Goal: Information Seeking & Learning: Check status

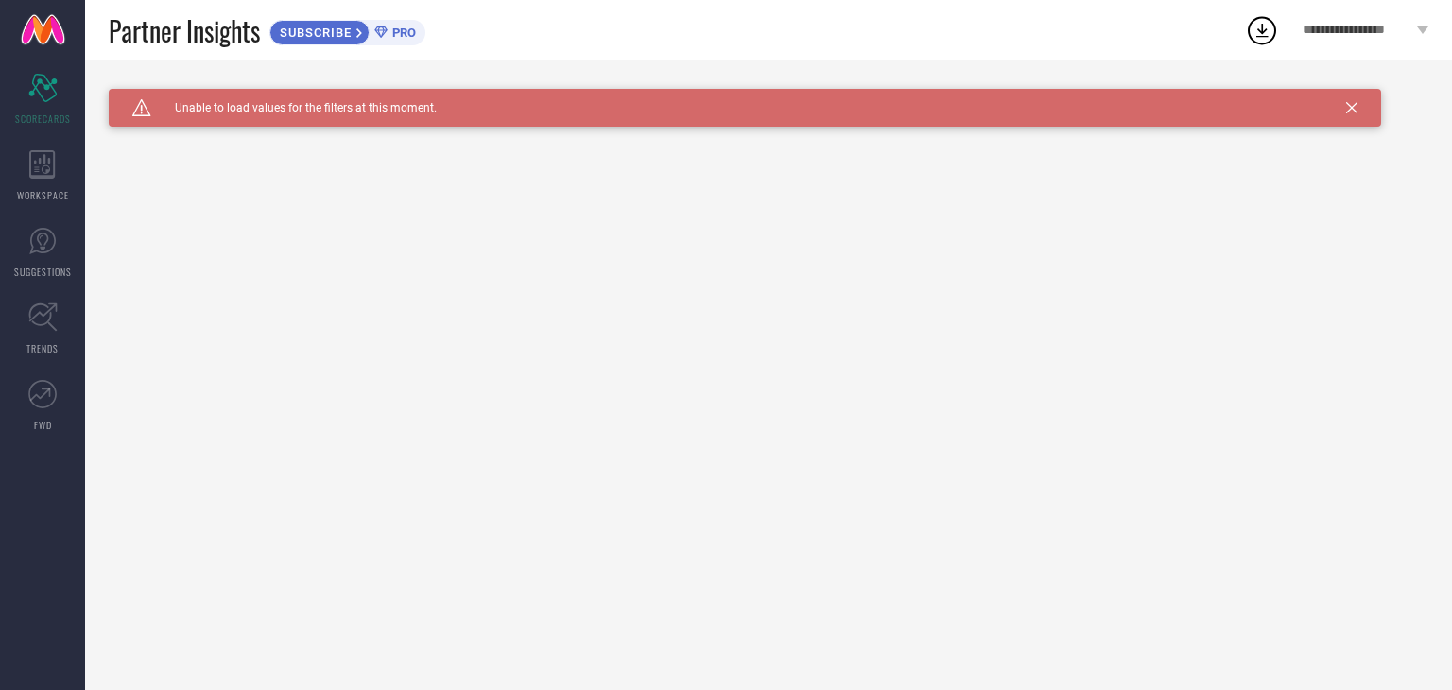
click at [1351, 113] on div "Caution Created with Sketch. Unable to load values for the filters at this mome…" at bounding box center [745, 108] width 1273 height 38
click at [1360, 103] on div "Caution Created with Sketch. Unable to load values for the filters at this mome…" at bounding box center [745, 108] width 1273 height 38
click at [1353, 109] on icon at bounding box center [1351, 107] width 11 height 11
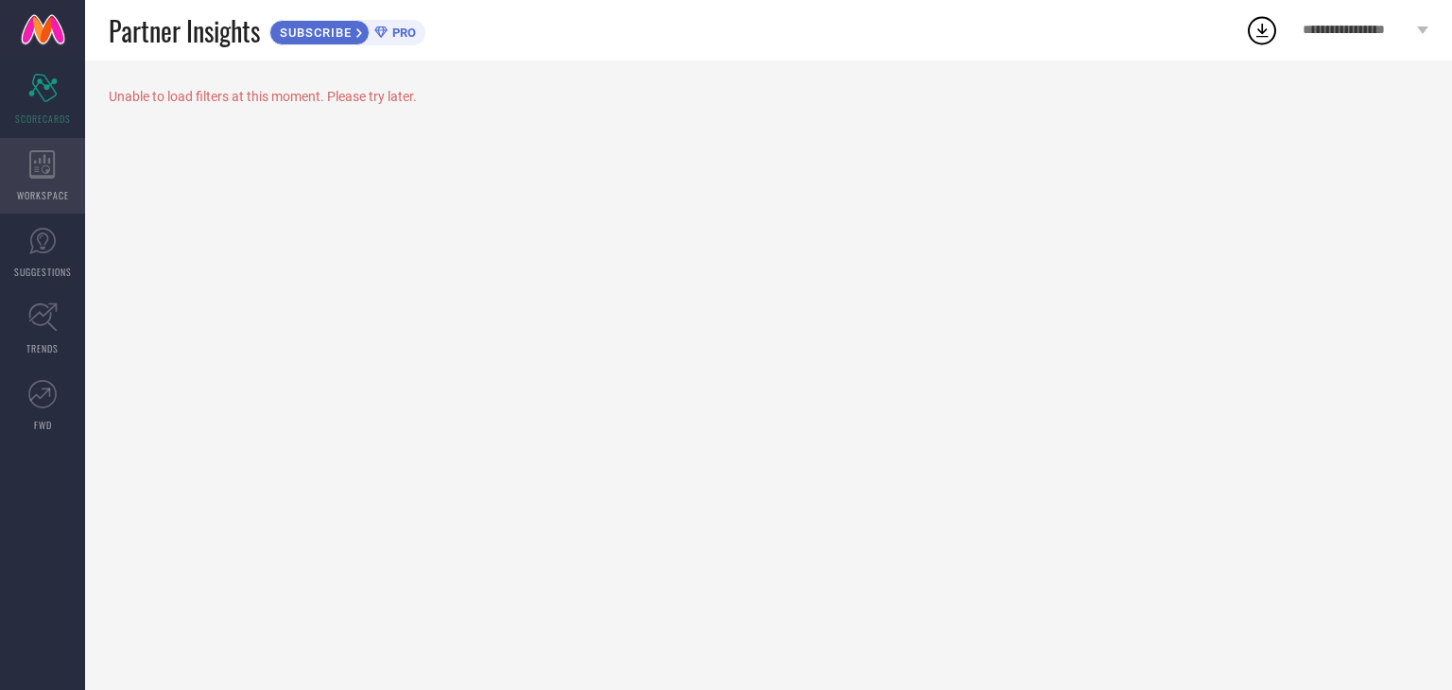
click at [31, 168] on icon at bounding box center [42, 164] width 26 height 28
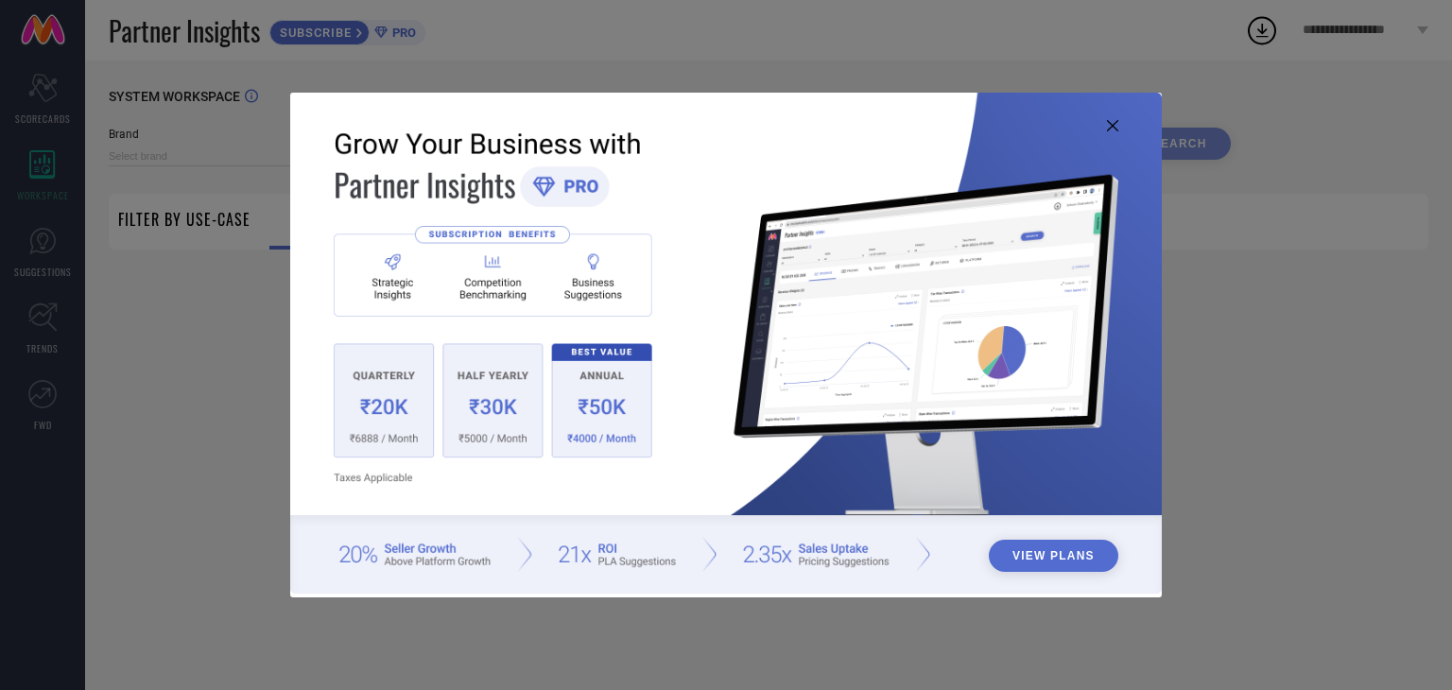
type input "1 STOP FASHION"
type input "All"
click at [1257, 440] on div "View Plans" at bounding box center [726, 345] width 1452 height 690
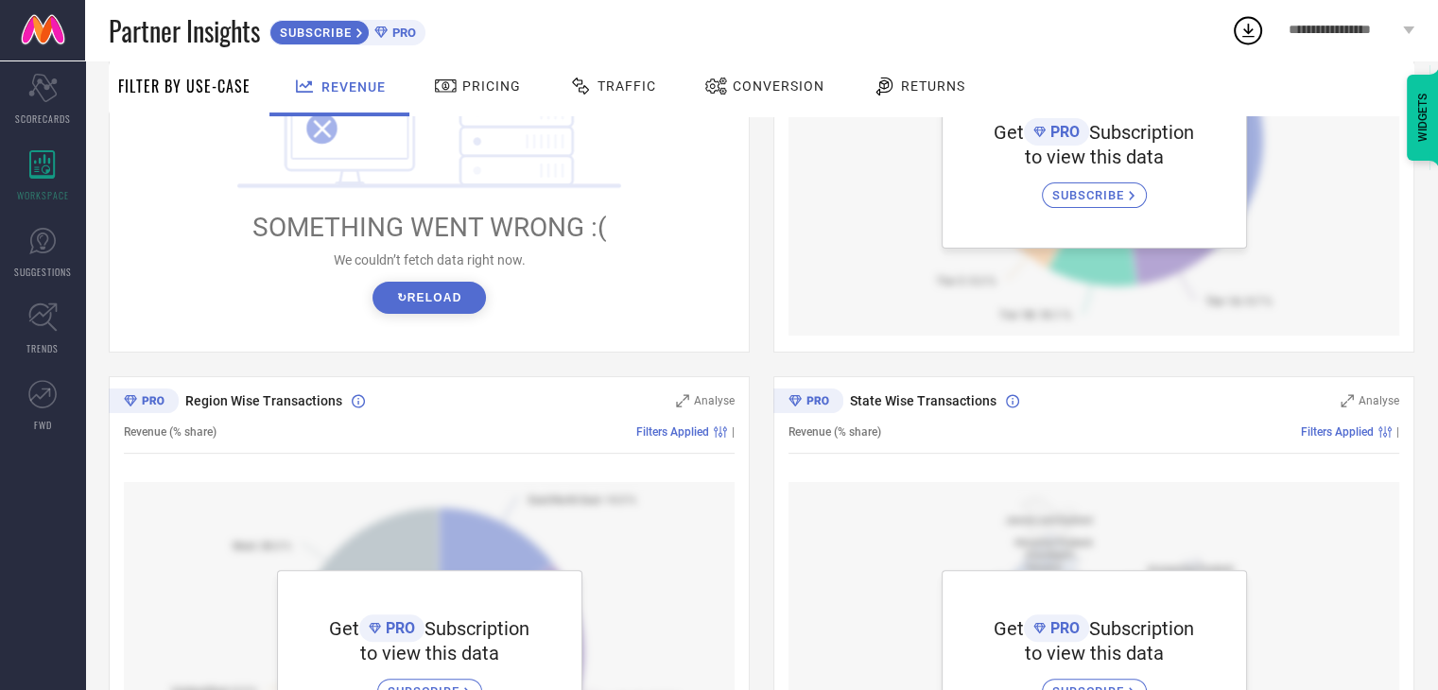
scroll to position [397, 0]
click at [427, 303] on button "↻ Reload" at bounding box center [428, 299] width 113 height 32
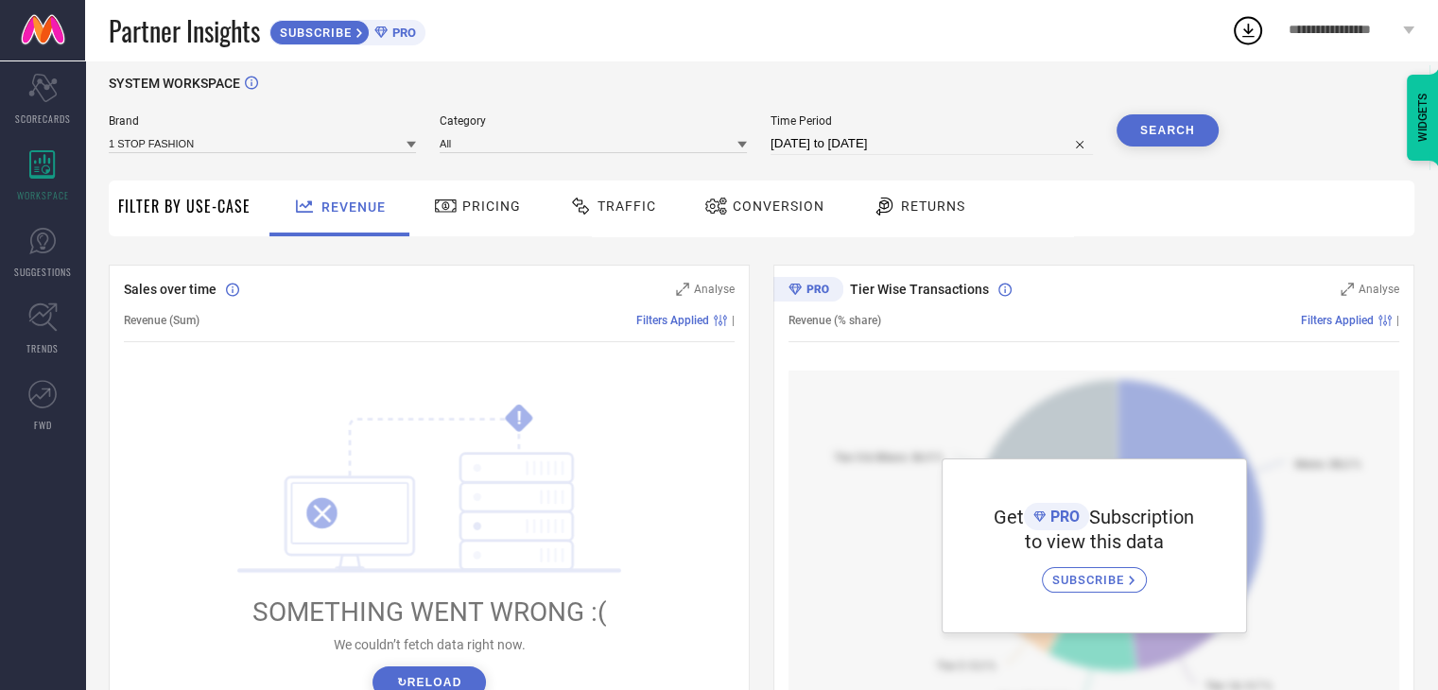
scroll to position [0, 0]
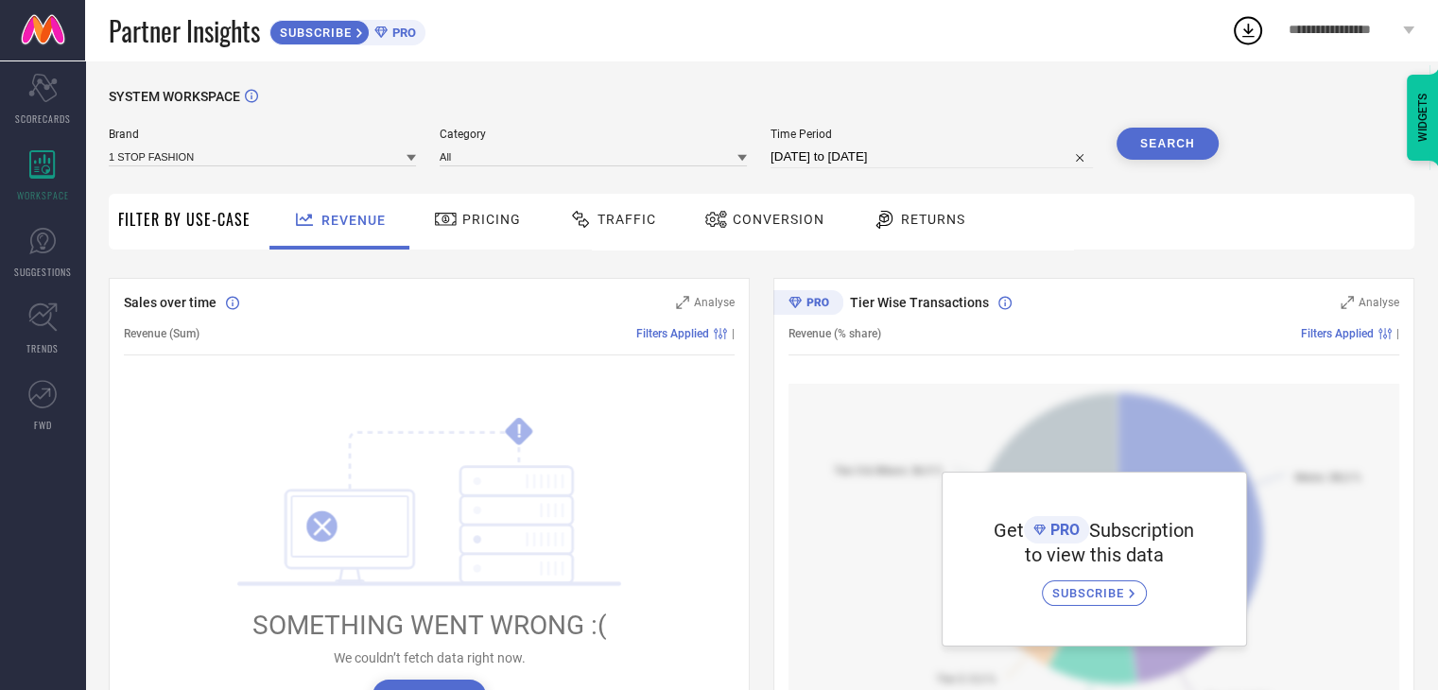
click at [479, 222] on span "Pricing" at bounding box center [491, 219] width 59 height 15
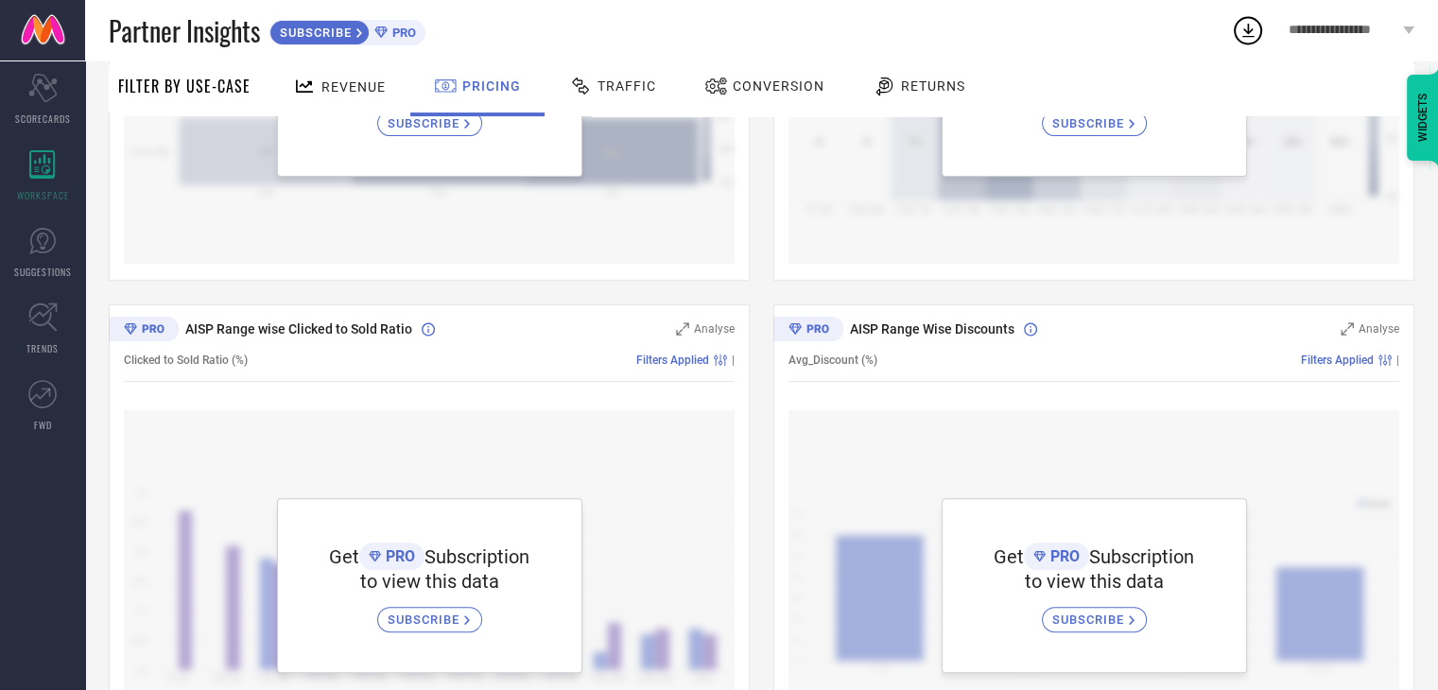
scroll to position [232, 0]
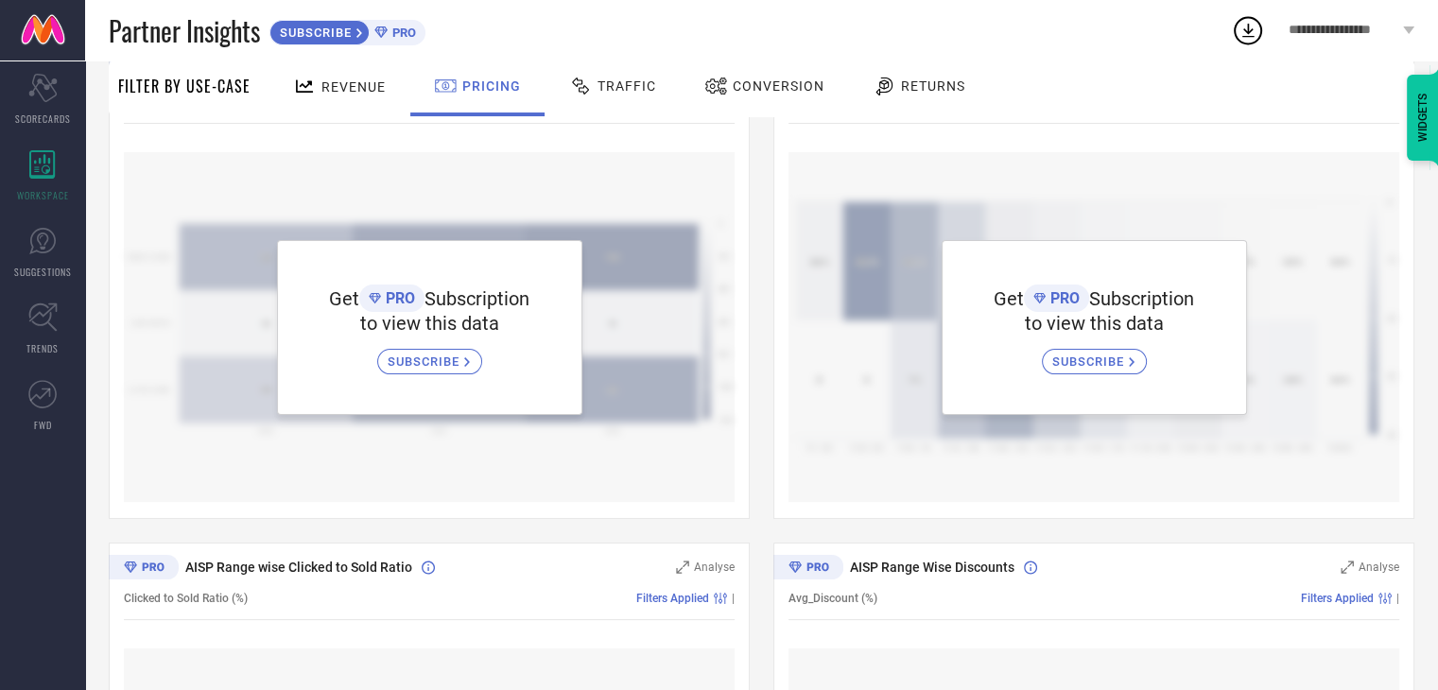
click at [624, 86] on span "Traffic" at bounding box center [627, 85] width 59 height 15
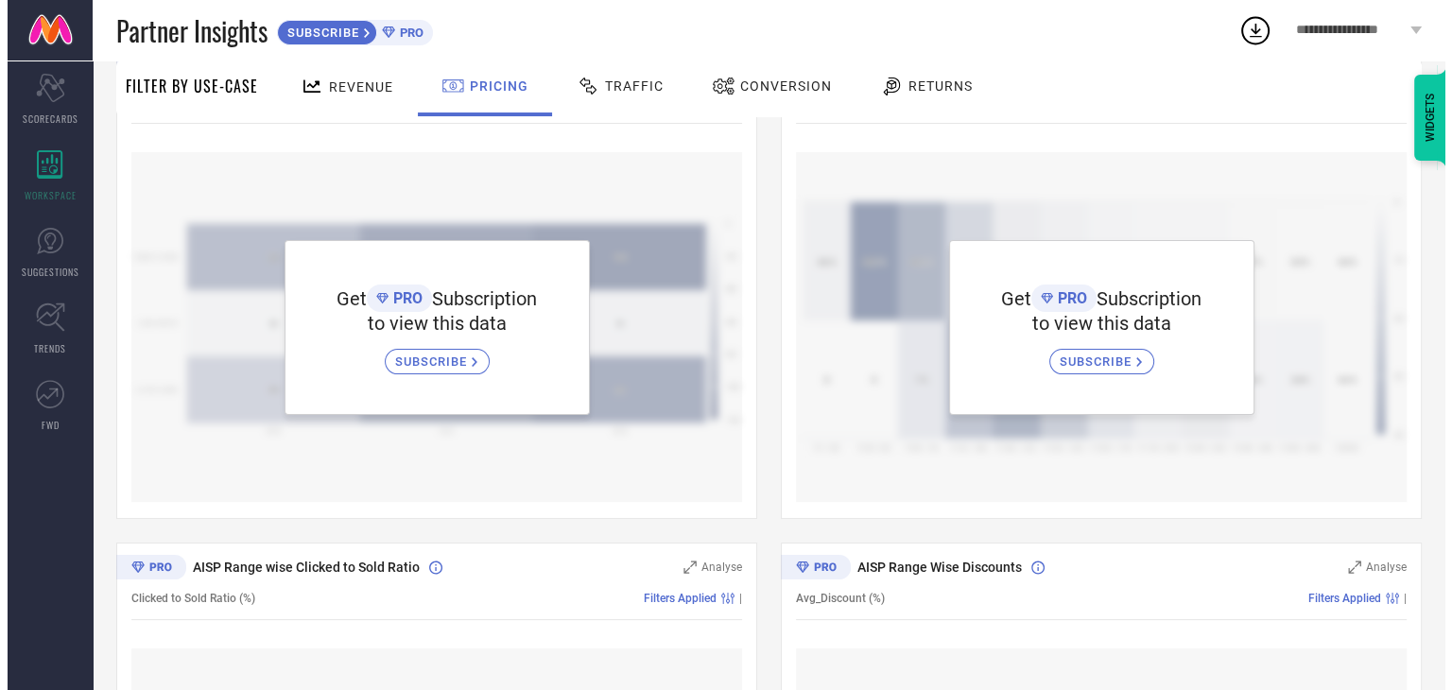
scroll to position [0, 0]
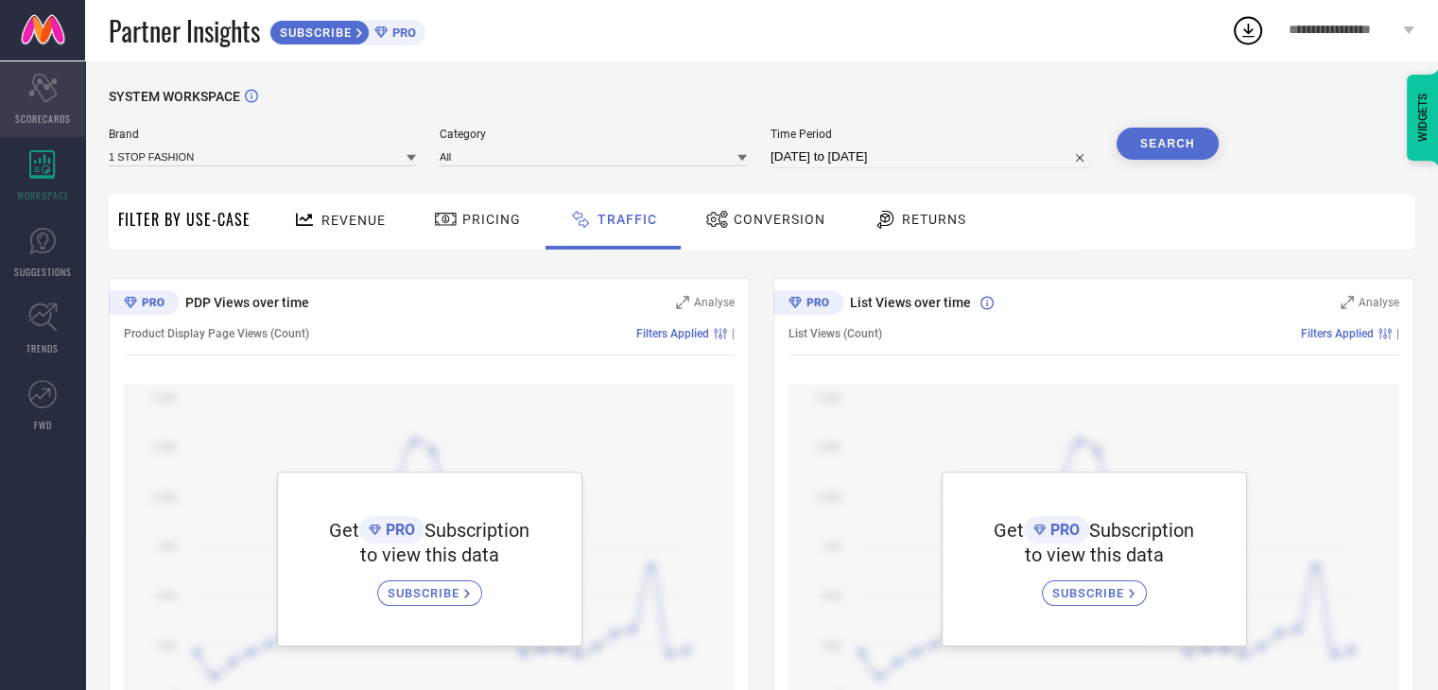
click at [48, 92] on icon "Scorecard" at bounding box center [42, 88] width 29 height 28
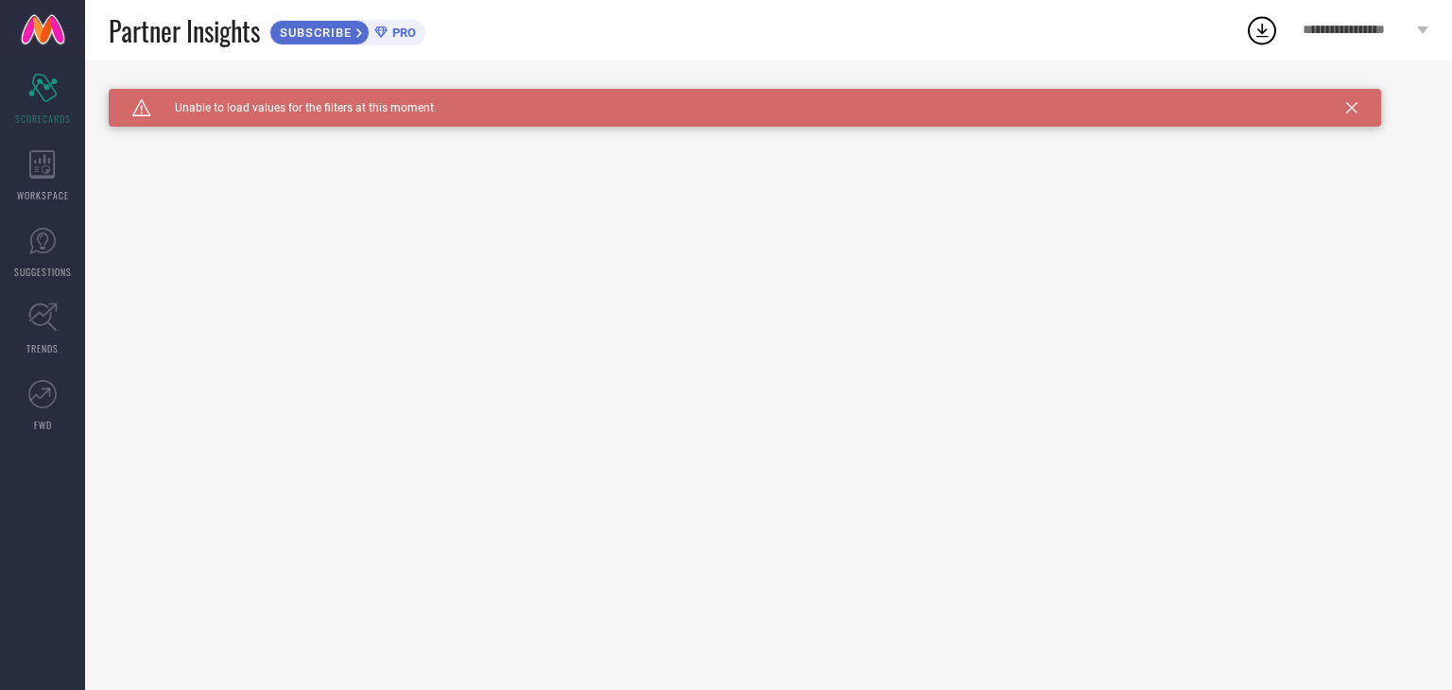
click at [1355, 104] on icon at bounding box center [1351, 107] width 11 height 11
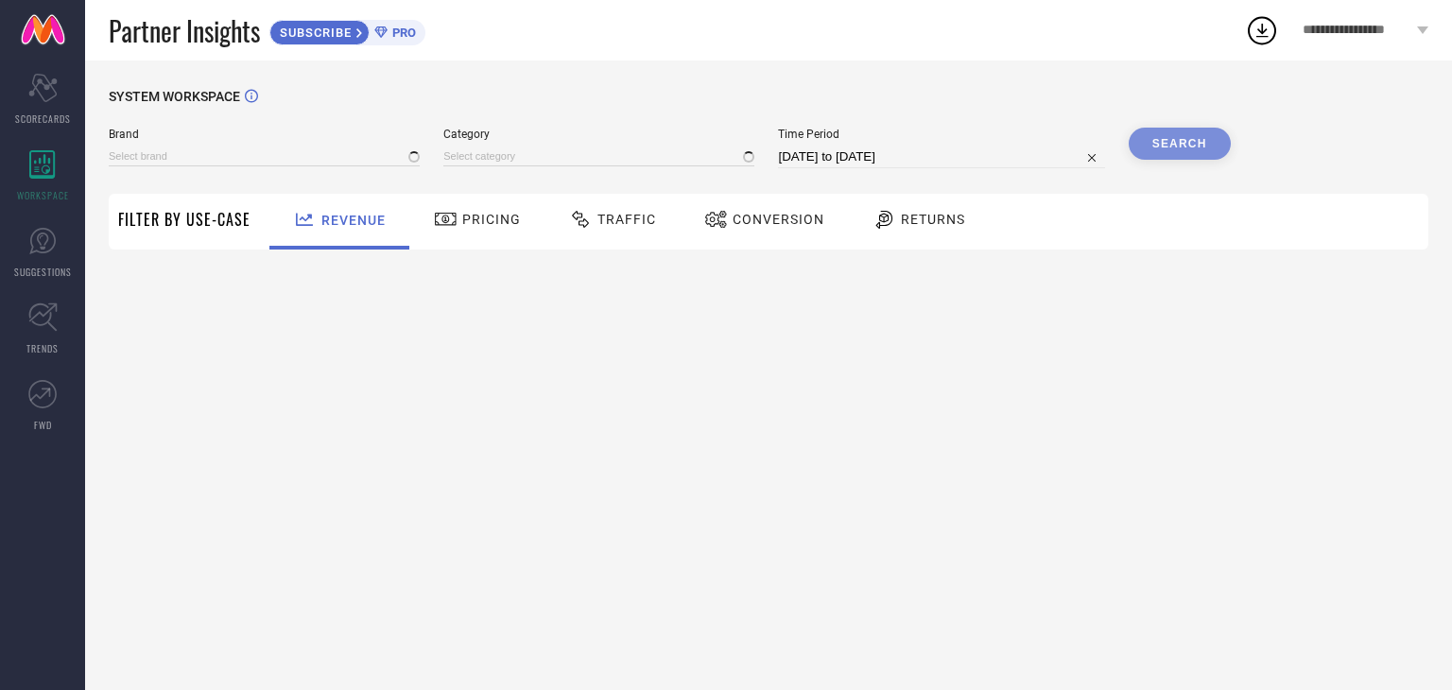
type input "1 STOP FASHION"
type input "All"
